Goal: Information Seeking & Learning: Learn about a topic

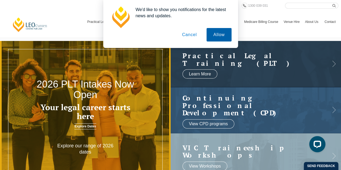
click at [217, 32] on button "Allow" at bounding box center [218, 34] width 25 height 13
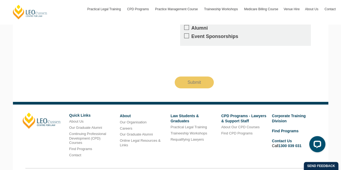
scroll to position [1007, 0]
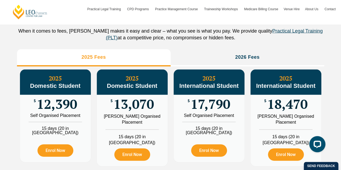
scroll to position [613, 0]
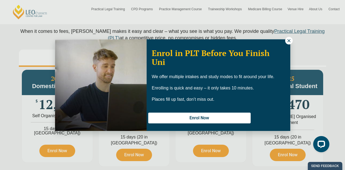
click at [288, 39] on icon at bounding box center [288, 40] width 5 height 5
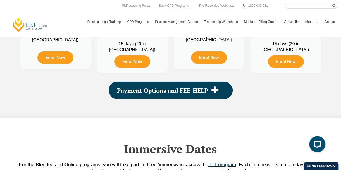
scroll to position [706, 0]
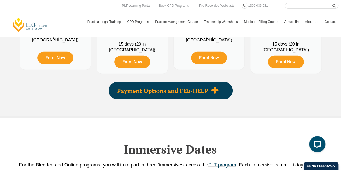
click at [190, 89] on span "Payment Options and FEE-HELP" at bounding box center [162, 91] width 91 height 6
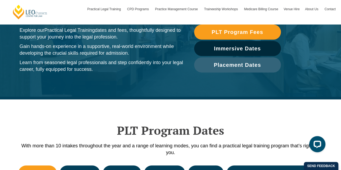
scroll to position [0, 0]
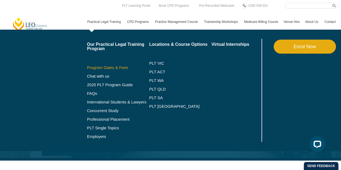
click at [107, 69] on link "Program Dates & Fees" at bounding box center [118, 67] width 62 height 4
